Goal: Transaction & Acquisition: Purchase product/service

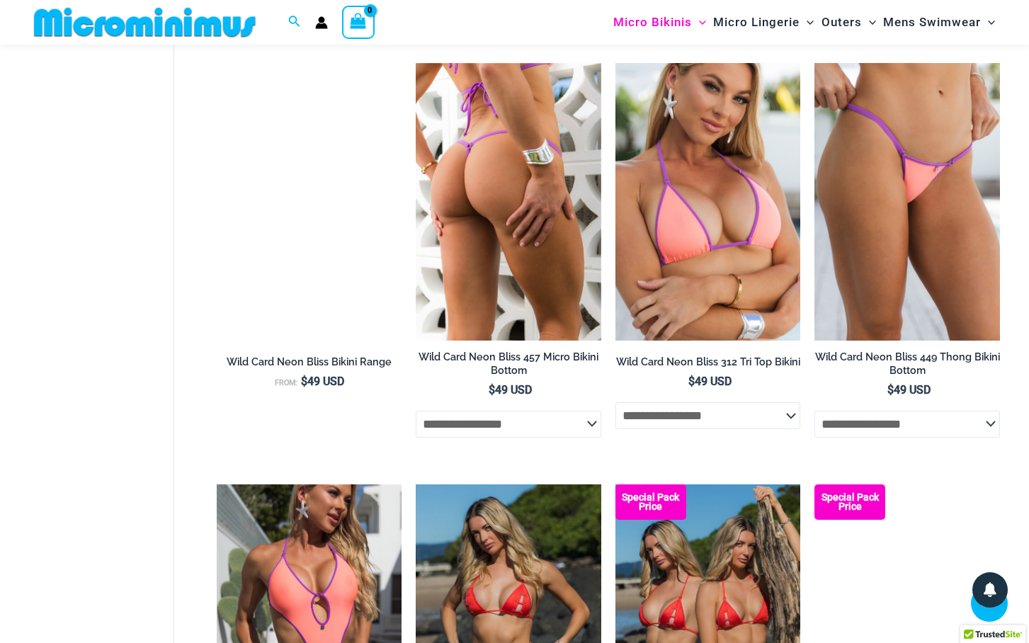
scroll to position [3329, 0]
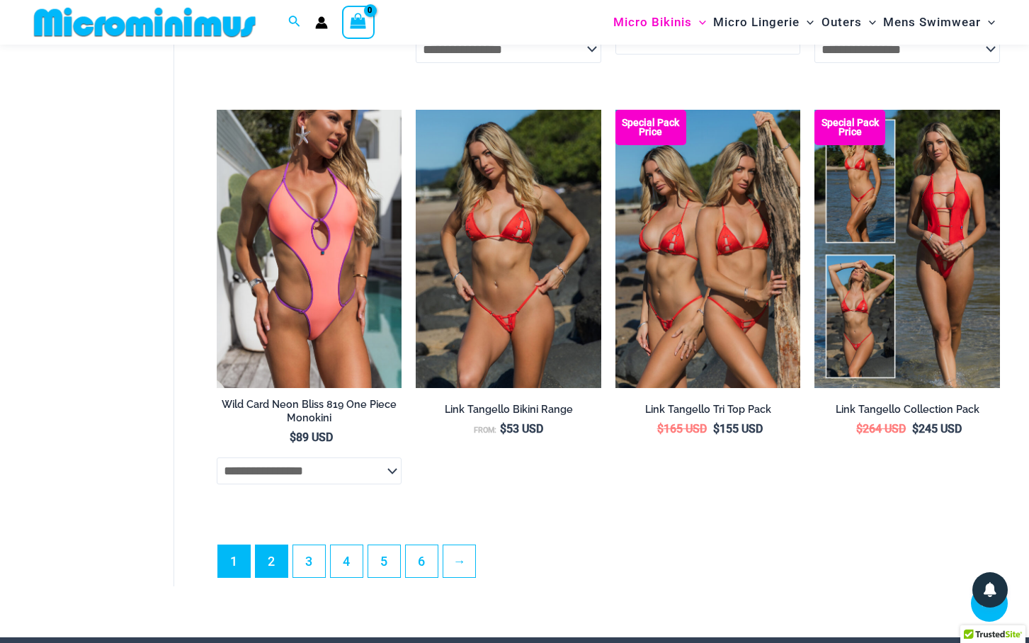
click at [273, 577] on link "2" at bounding box center [272, 561] width 32 height 32
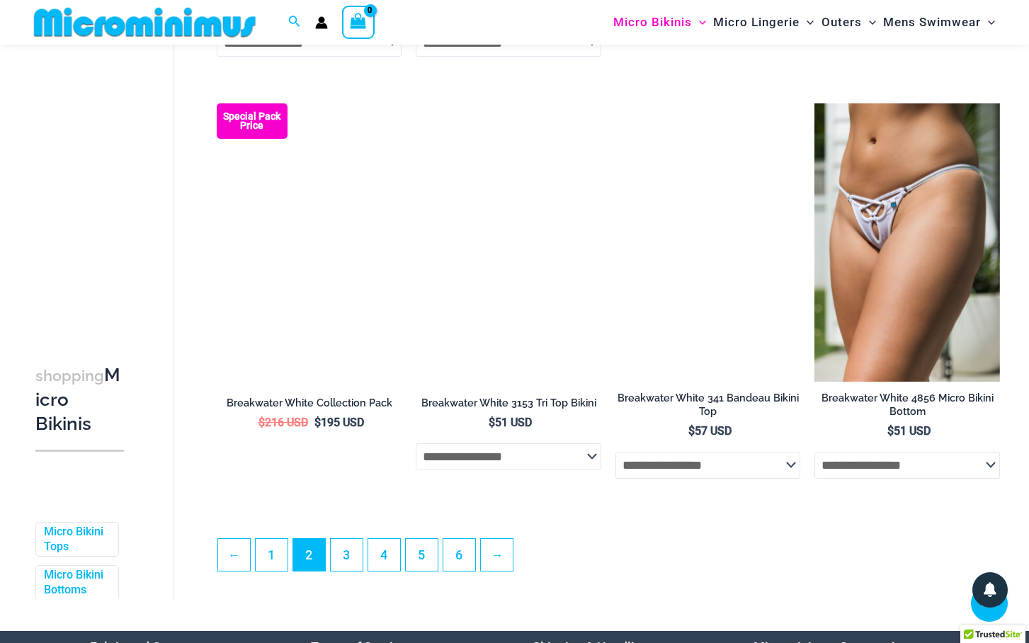
scroll to position [3014, 0]
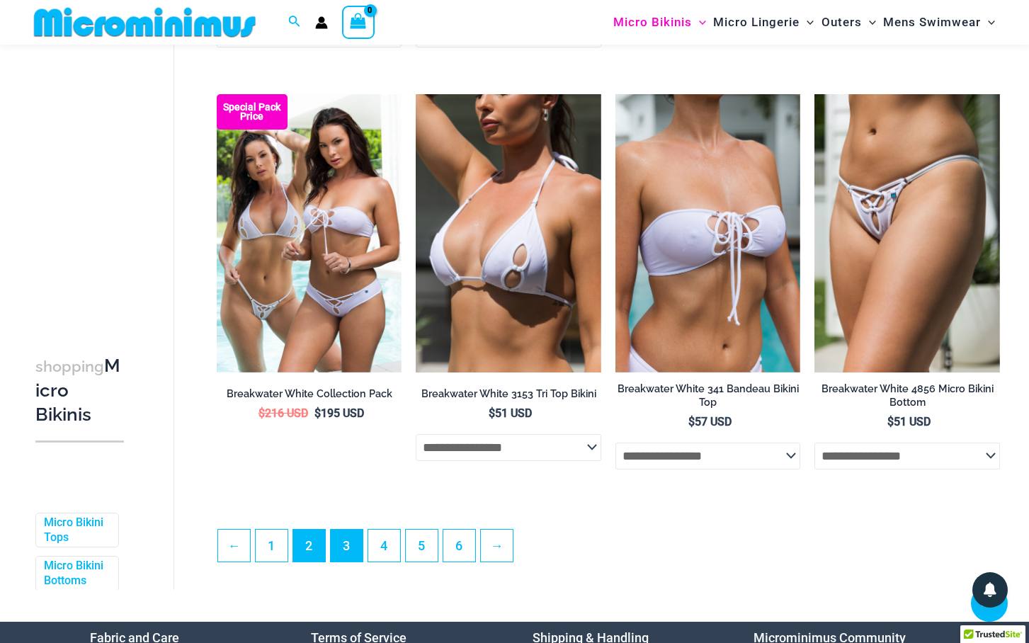
click at [349, 551] on link "3" at bounding box center [347, 546] width 32 height 32
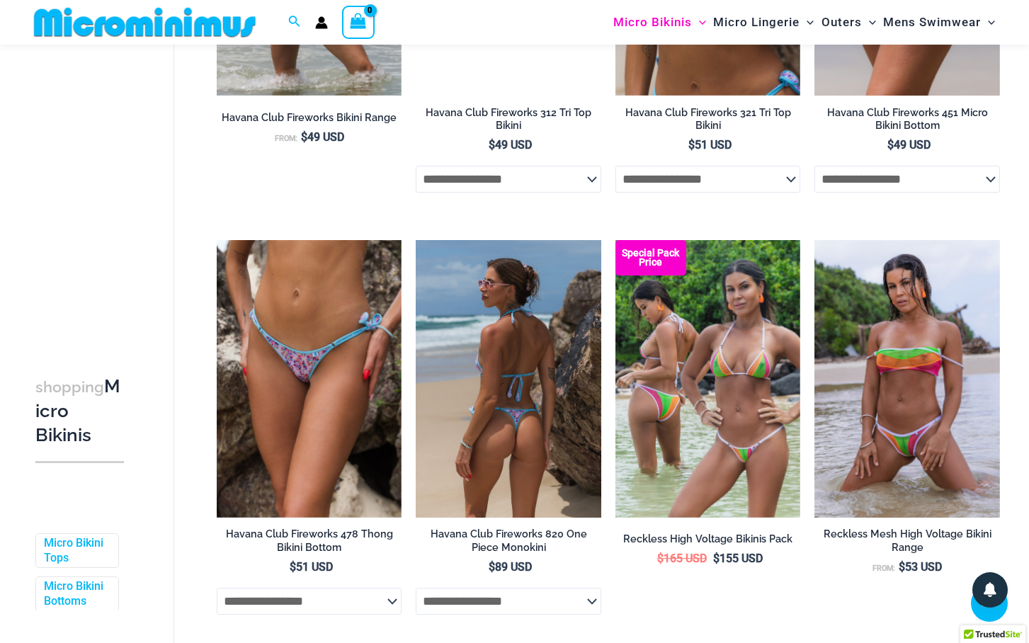
scroll to position [3107, 0]
